Goal: Transaction & Acquisition: Book appointment/travel/reservation

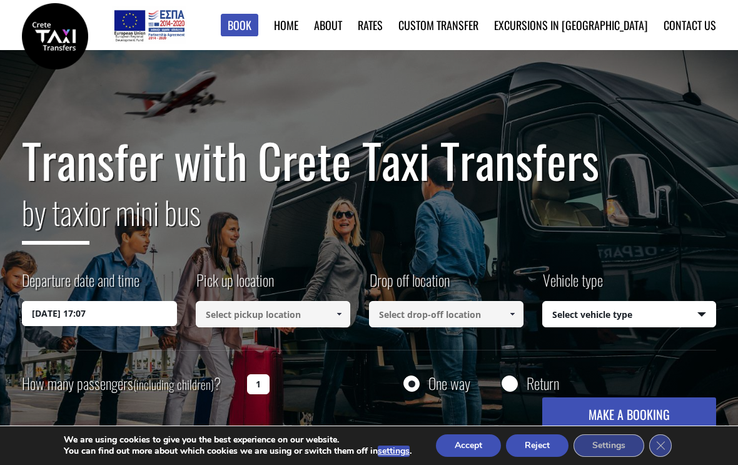
click at [102, 312] on input "08/10/2025 17:07" at bounding box center [99, 313] width 155 height 25
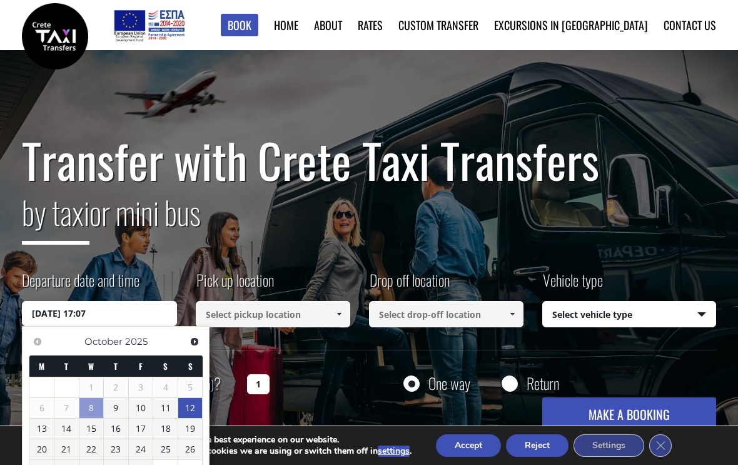
click at [193, 407] on link "12" at bounding box center [190, 408] width 24 height 20
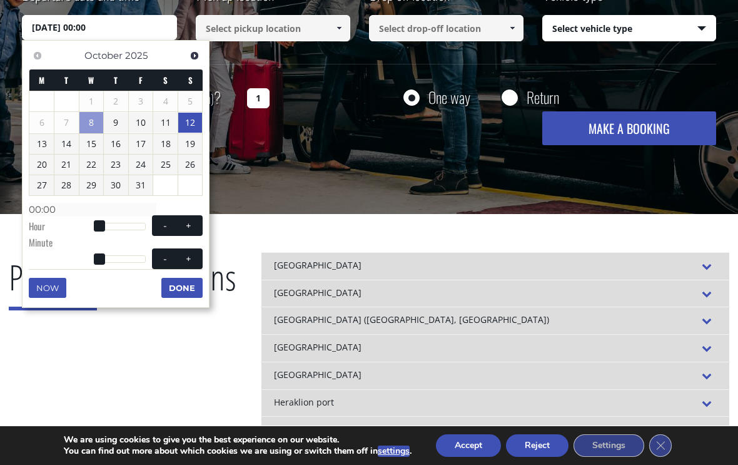
scroll to position [283, 0]
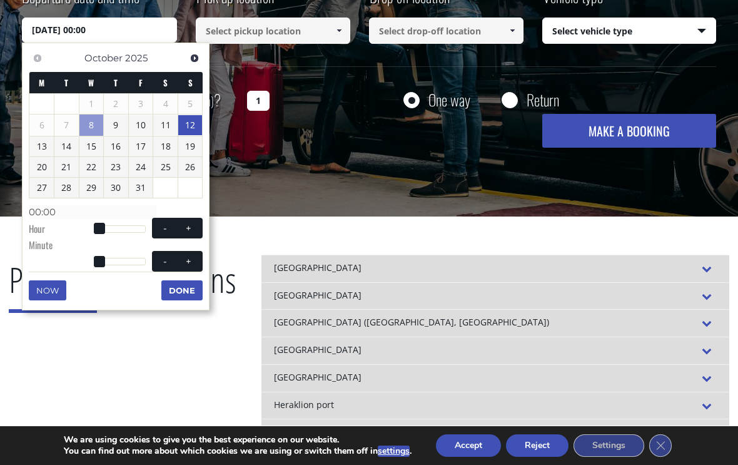
click at [189, 226] on span at bounding box center [189, 228] width 10 height 10
type input "12/10/2025 01:00"
type input "01:00"
click at [193, 224] on span at bounding box center [189, 228] width 10 height 10
type input "12/10/2025 02:00"
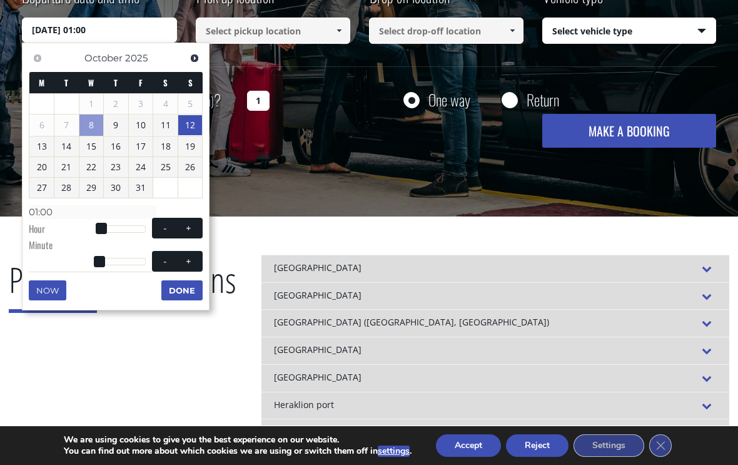
type input "02:00"
click at [193, 223] on span at bounding box center [189, 228] width 10 height 10
type input "12/10/2025 03:00"
type input "03:00"
click at [191, 228] on span at bounding box center [189, 228] width 10 height 10
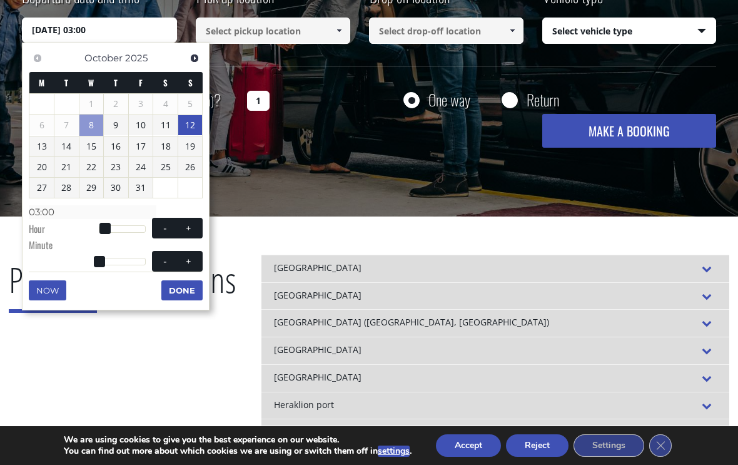
type input "12/10/2025 04:00"
type input "04:00"
click at [192, 228] on span at bounding box center [189, 228] width 10 height 10
type input "12/10/2025 05:00"
type input "05:00"
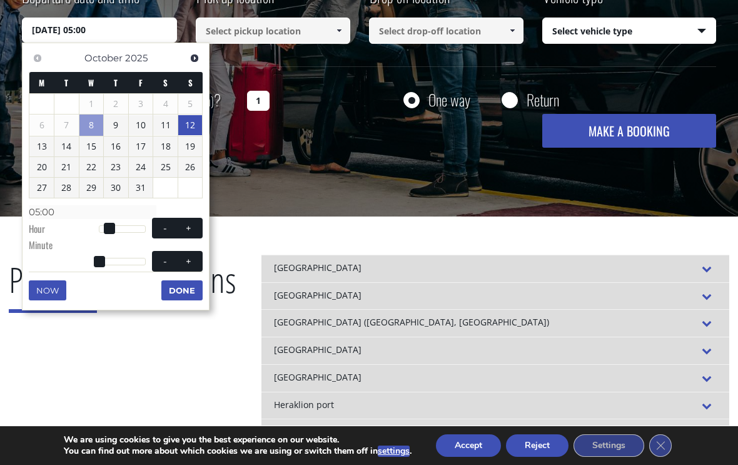
click at [193, 256] on span at bounding box center [189, 261] width 10 height 10
type input "12/10/2025 05:01"
type input "05:01"
click at [190, 260] on span at bounding box center [189, 261] width 10 height 10
type input "12/10/2025 05:02"
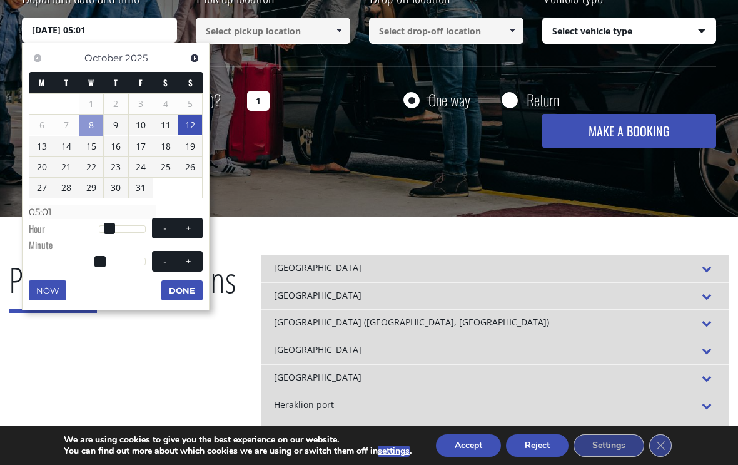
type input "05:02"
click at [190, 259] on span at bounding box center [189, 261] width 10 height 10
type input "12/10/2025 05:03"
type input "05:03"
click at [193, 262] on span at bounding box center [189, 261] width 10 height 10
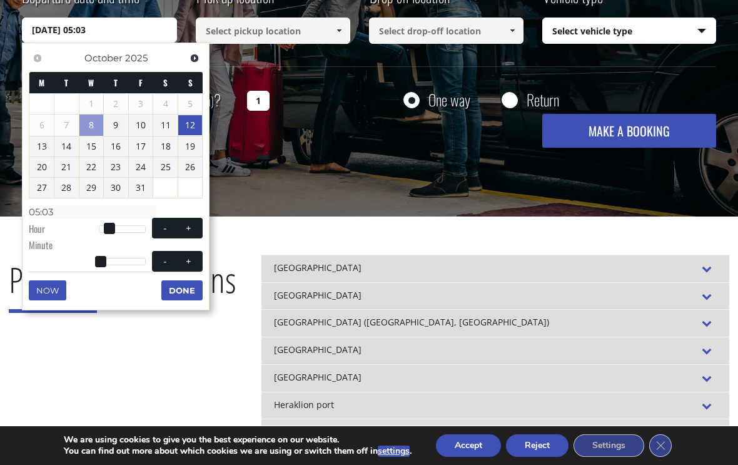
type input "12/10/2025 05:04"
type input "05:04"
click at [193, 262] on span at bounding box center [189, 261] width 10 height 10
type input "12/10/2025 05:05"
type input "05:05"
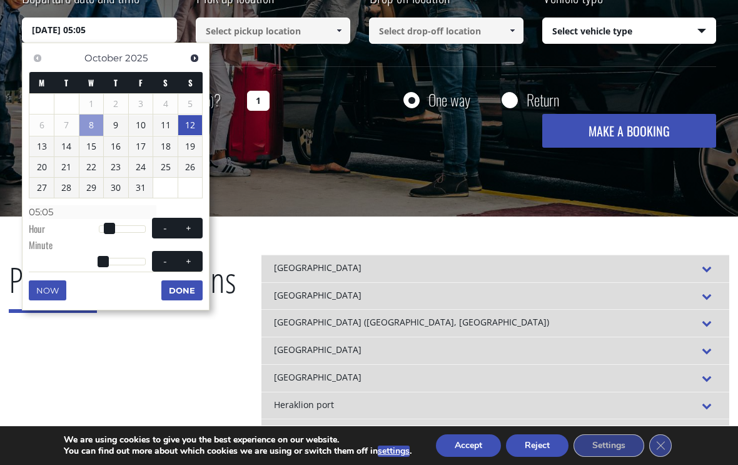
click at [195, 263] on button "+" at bounding box center [189, 261] width 23 height 12
type input "12/10/2025 05:06"
type input "05:06"
click at [195, 263] on button "+" at bounding box center [189, 261] width 23 height 12
type input "12/10/2025 05:07"
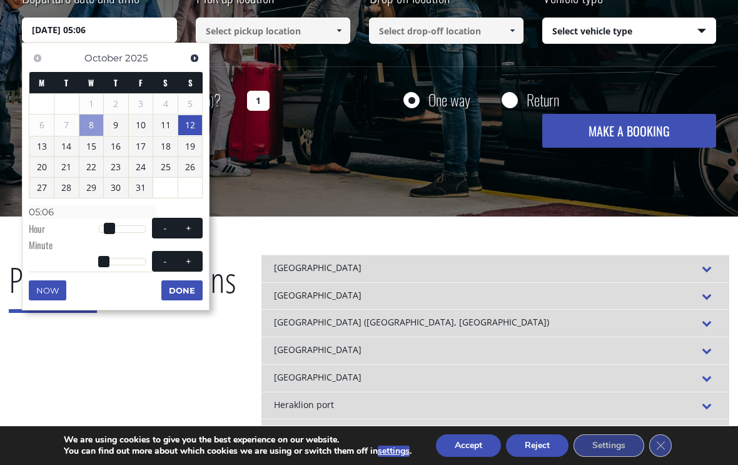
type input "05:07"
click at [194, 263] on button "+" at bounding box center [189, 261] width 23 height 12
type input "12/10/2025 05:08"
type input "05:08"
click at [196, 260] on button "+" at bounding box center [189, 261] width 23 height 12
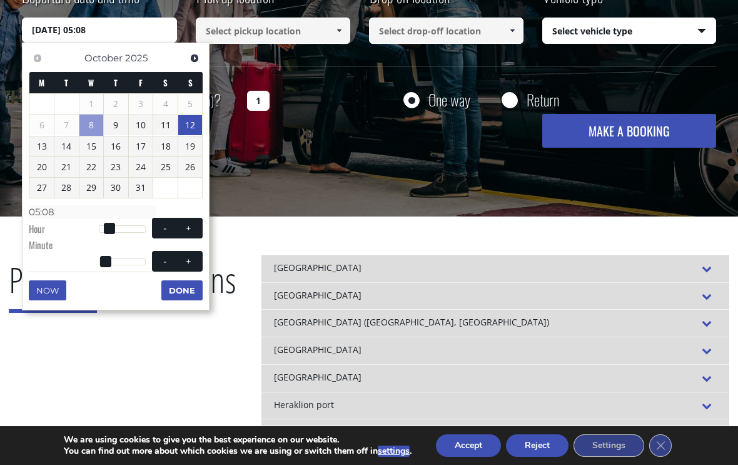
type input "12/10/2025 05:09"
type input "05:09"
click at [196, 260] on button "+" at bounding box center [189, 261] width 23 height 12
type input "12/10/2025 05:10"
type input "05:10"
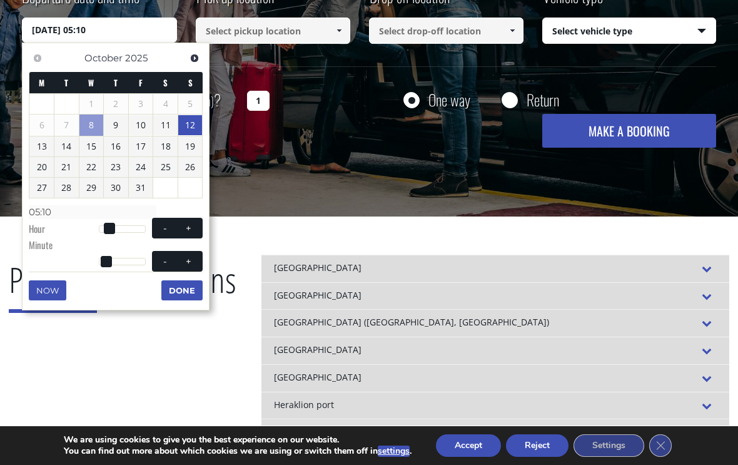
click at [194, 262] on button "+" at bounding box center [189, 261] width 23 height 12
type input "12/10/2025 05:11"
type input "05:11"
click at [196, 261] on button "+" at bounding box center [189, 261] width 23 height 12
type input "12/10/2025 05:12"
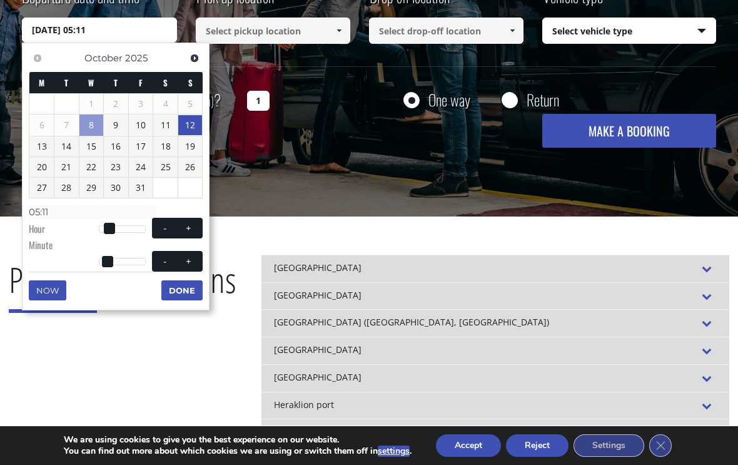
type input "05:12"
click at [195, 260] on button "+" at bounding box center [189, 261] width 23 height 12
type input "12/10/2025 05:13"
type input "05:13"
click at [192, 263] on button "+" at bounding box center [189, 261] width 23 height 12
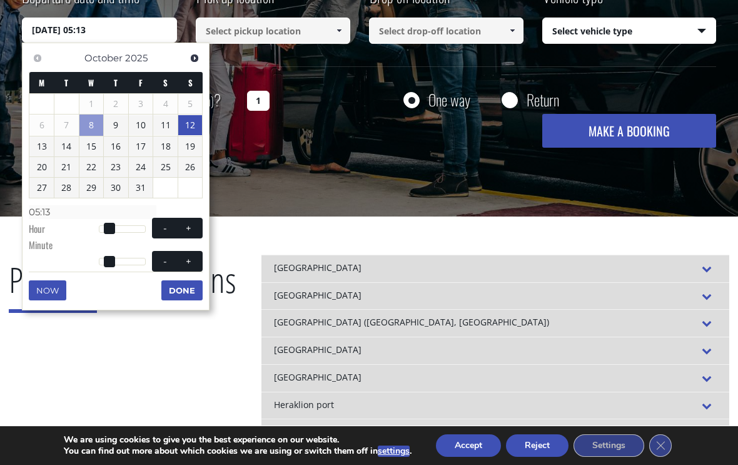
type input "12/10/2025 05:14"
type input "05:14"
click at [195, 260] on button "+" at bounding box center [189, 261] width 23 height 12
type input "12/10/2025 05:15"
type input "05:15"
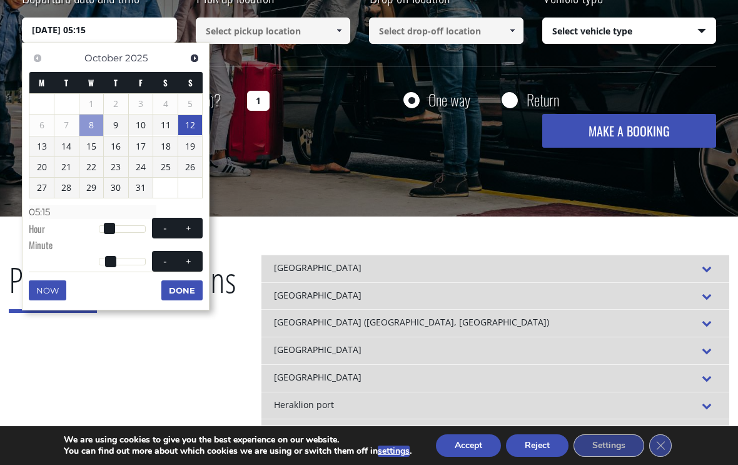
click at [188, 288] on button "Done" at bounding box center [181, 290] width 41 height 20
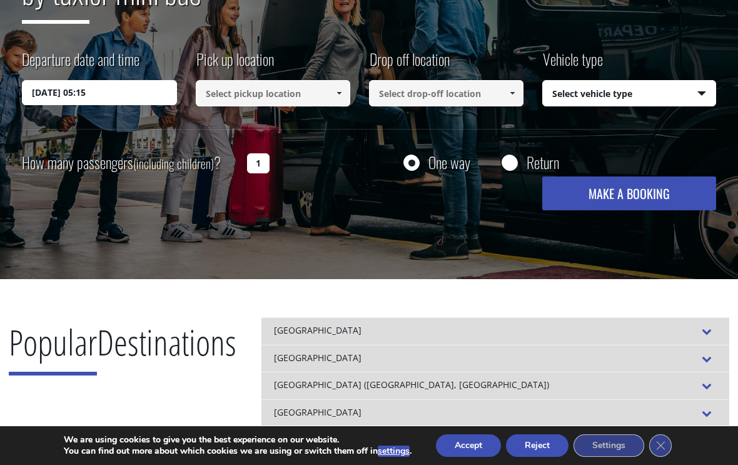
click at [256, 98] on input at bounding box center [273, 93] width 155 height 26
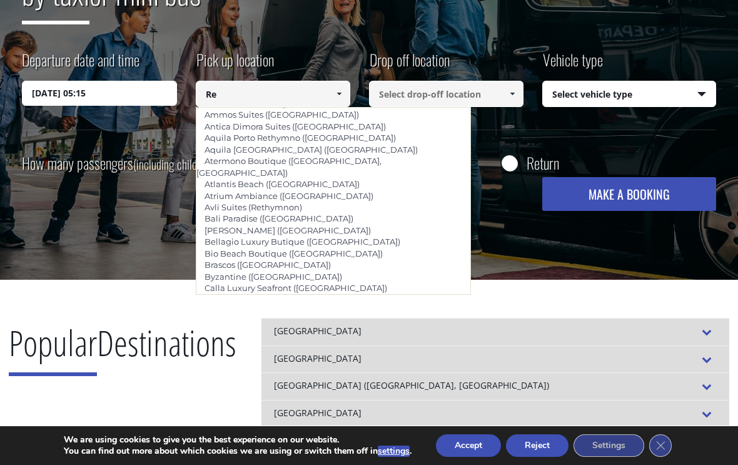
scroll to position [646, 0]
click at [267, 290] on link "Casa Moazzo ([GEOGRAPHIC_DATA])" at bounding box center [278, 299] width 165 height 18
type input "Casa Moazzo ([GEOGRAPHIC_DATA])"
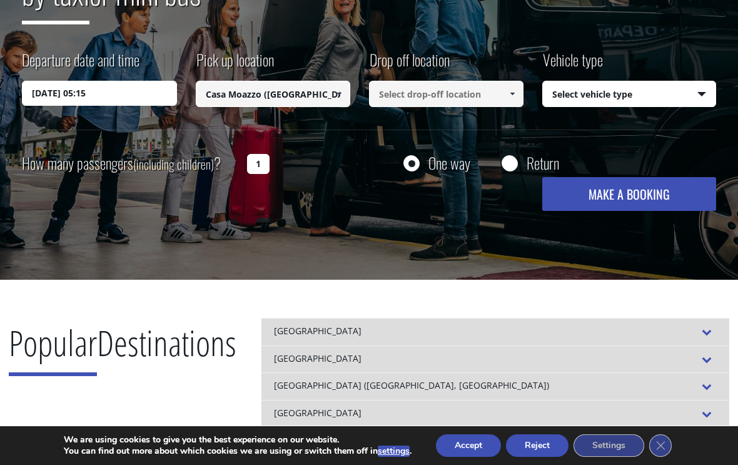
click at [398, 98] on input at bounding box center [446, 94] width 155 height 26
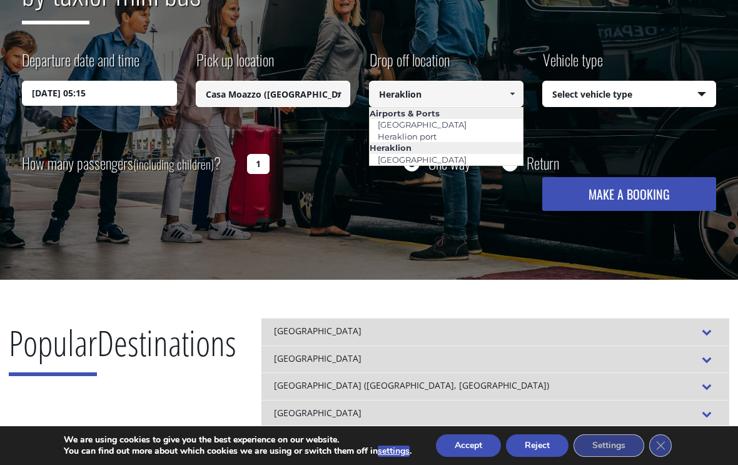
click at [427, 135] on link "Heraklion port" at bounding box center [407, 137] width 75 height 18
type input "Heraklion port"
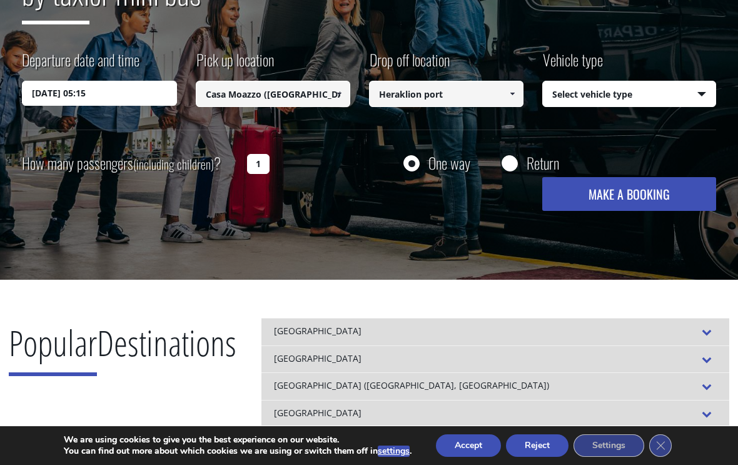
click at [694, 99] on select "Select vehicle type Taxi (4 passengers) Mercedes E Class Mini Van (7 passengers…" at bounding box center [629, 94] width 172 height 26
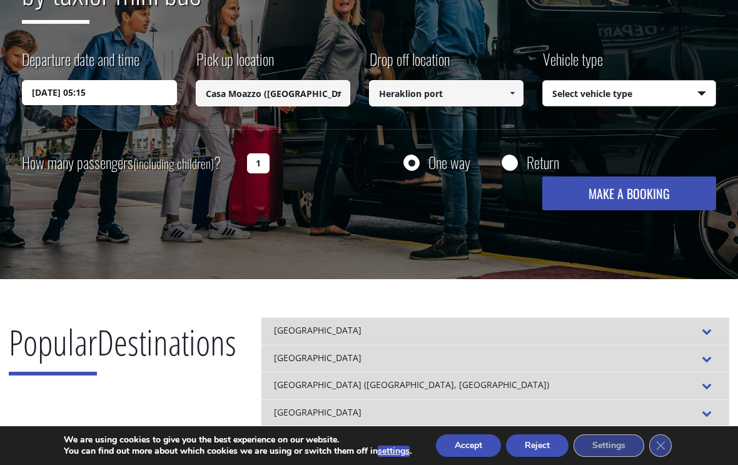
select select "540"
click at [643, 196] on button "MAKE A BOOKING" at bounding box center [628, 193] width 173 height 34
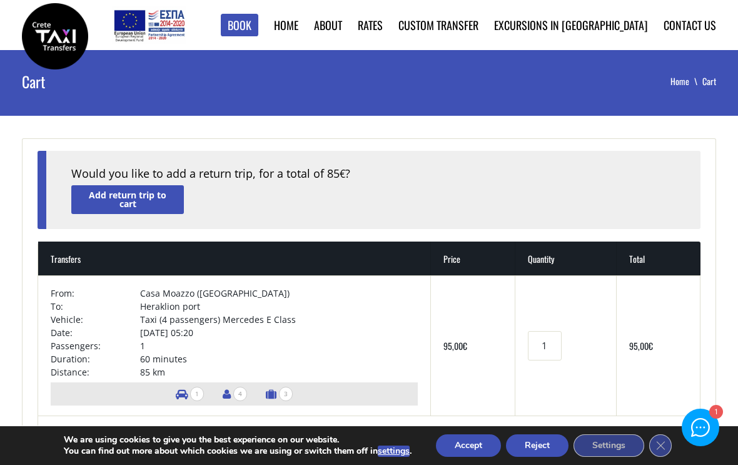
click at [711, 424] on div "1" at bounding box center [701, 427] width 36 height 36
